Goal: Obtain resource: Obtain resource

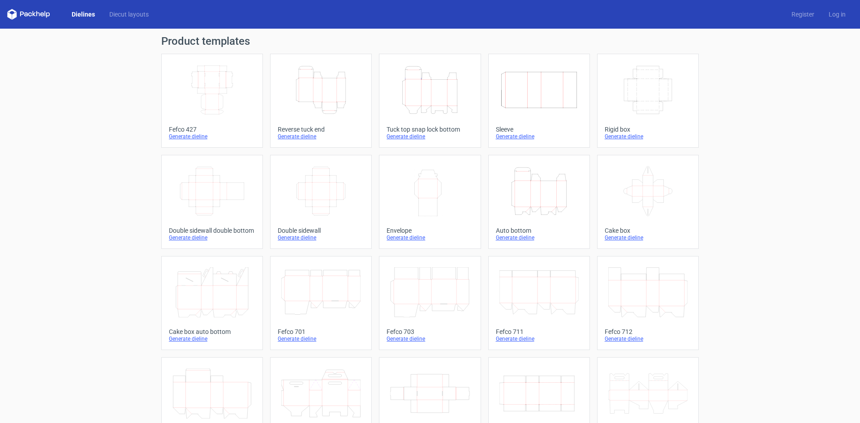
click at [335, 95] on icon "Height Depth Width" at bounding box center [320, 90] width 79 height 50
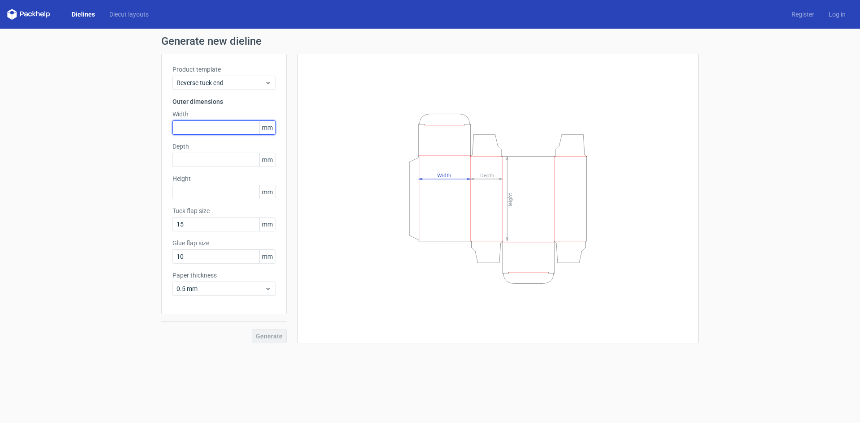
click at [225, 129] on input "text" at bounding box center [223, 127] width 103 height 14
type input "100"
type input "55"
type input "150"
type input "15"
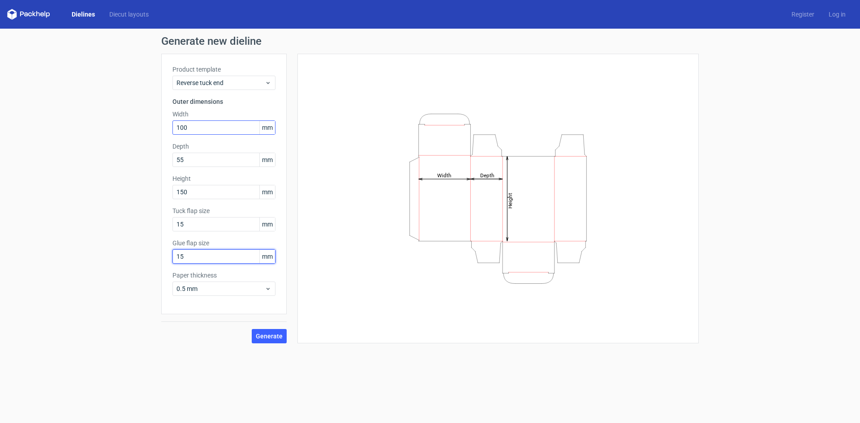
click at [252, 329] on button "Generate" at bounding box center [269, 336] width 35 height 14
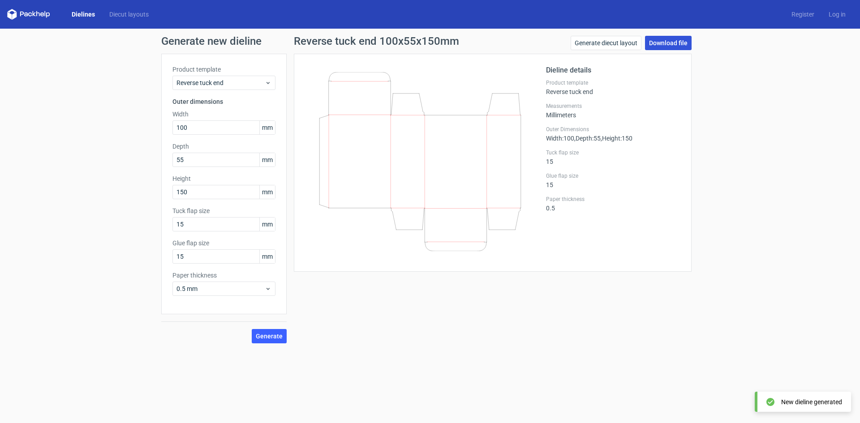
click at [664, 43] on link "Download file" at bounding box center [668, 43] width 47 height 14
